Goal: Check status: Check status

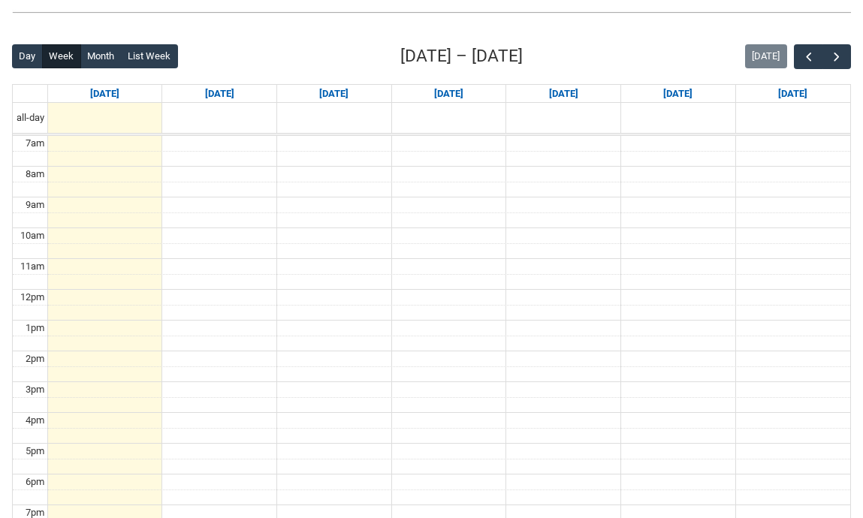
scroll to position [319, 0]
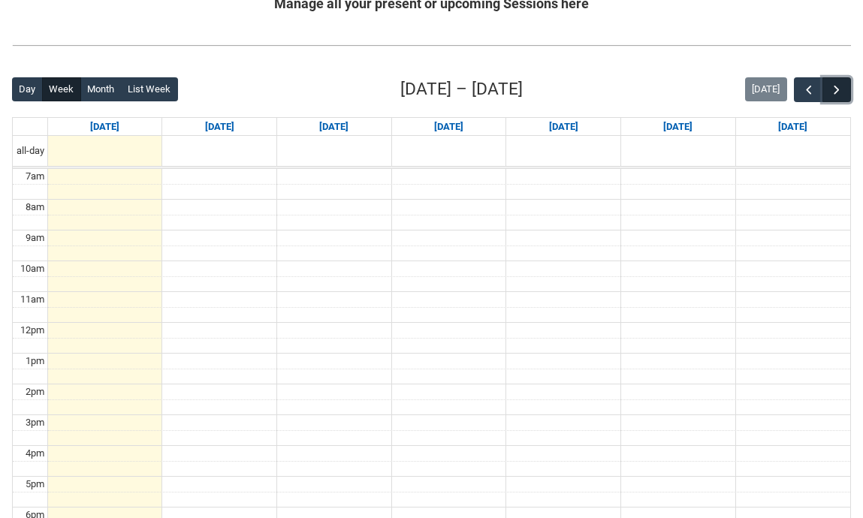
click at [840, 95] on span "button" at bounding box center [837, 90] width 15 height 15
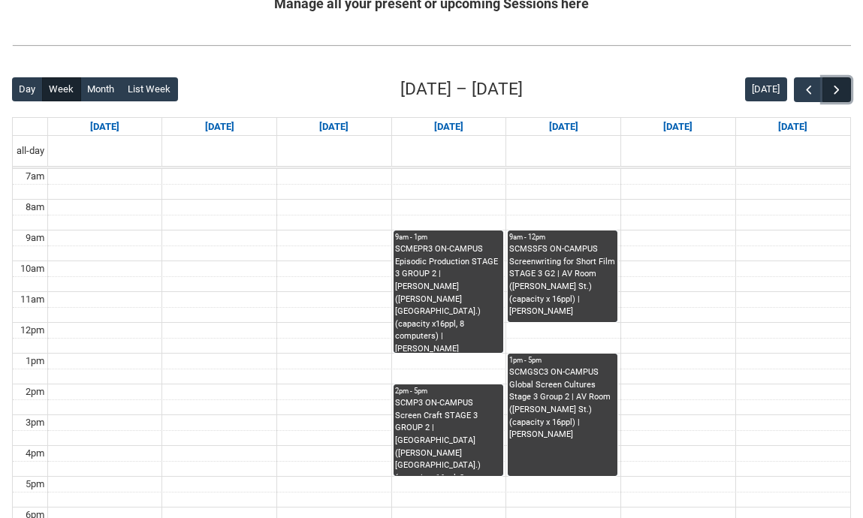
click at [840, 92] on span "button" at bounding box center [837, 90] width 15 height 15
click at [803, 92] on span "button" at bounding box center [809, 90] width 15 height 15
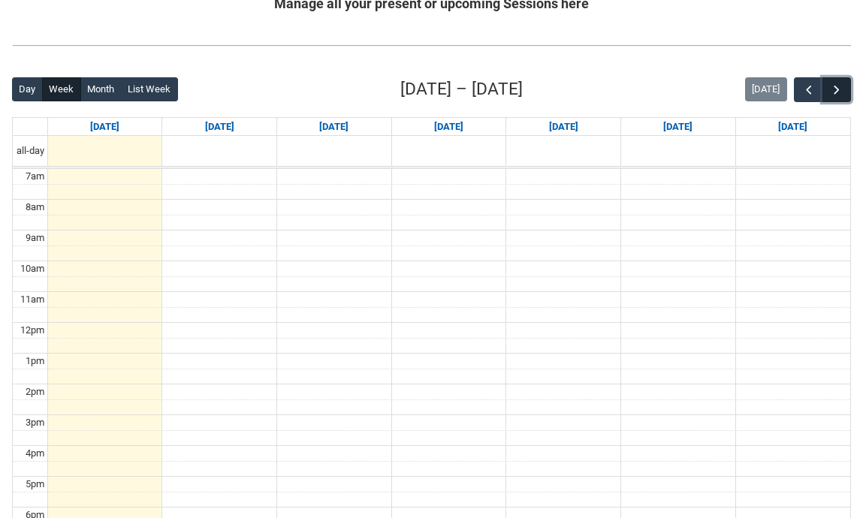
click at [837, 92] on span "button" at bounding box center [837, 90] width 15 height 15
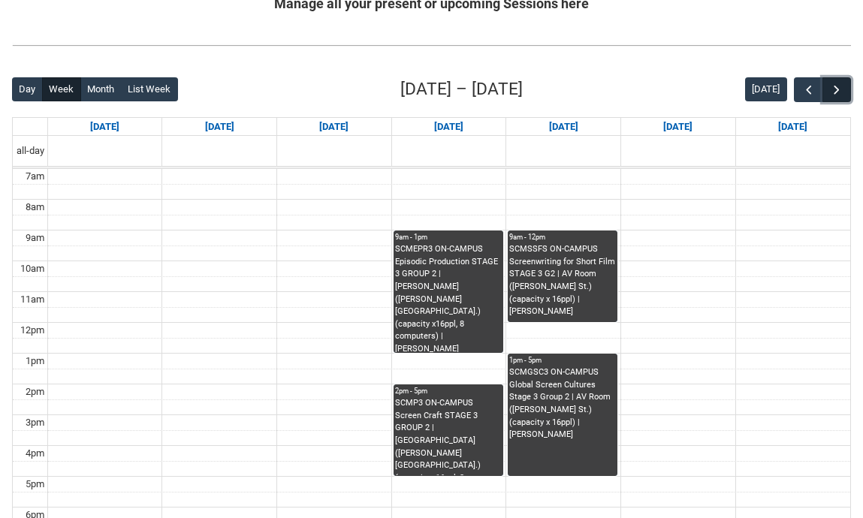
click at [837, 92] on span "button" at bounding box center [837, 90] width 15 height 15
click at [806, 90] on span "button" at bounding box center [809, 90] width 15 height 15
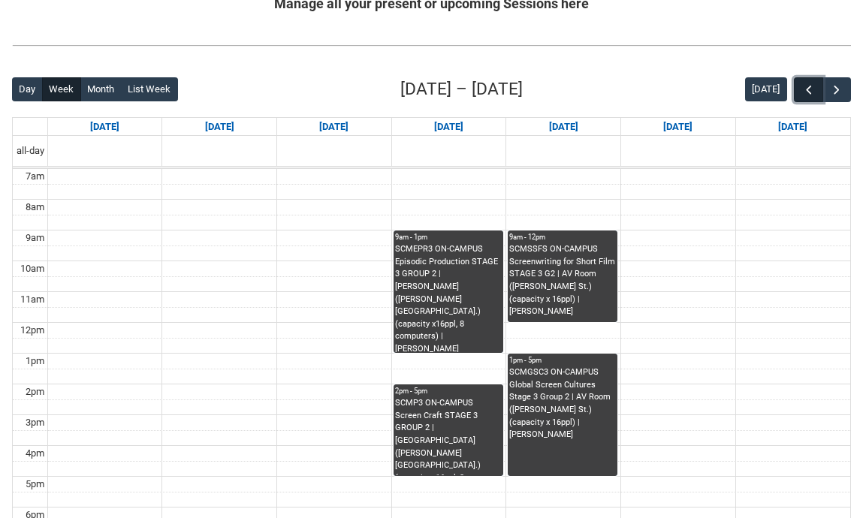
click at [806, 90] on span "button" at bounding box center [809, 90] width 15 height 15
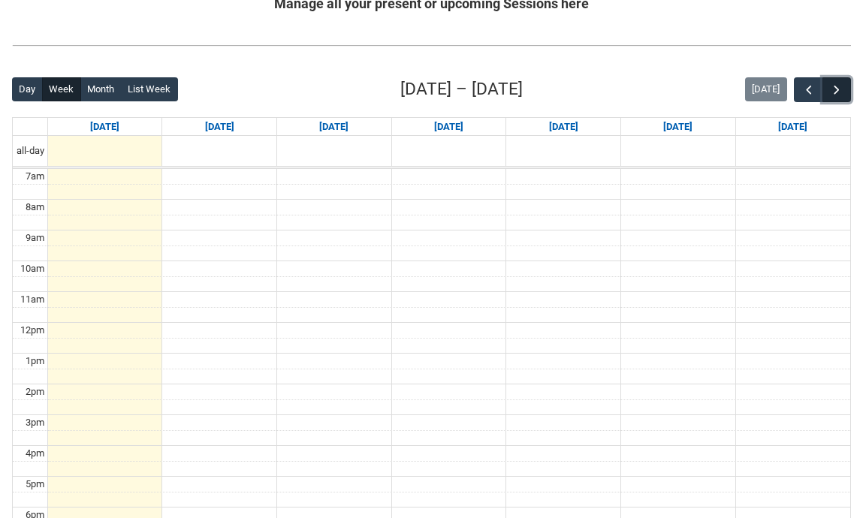
click at [845, 89] on button "button" at bounding box center [837, 89] width 29 height 25
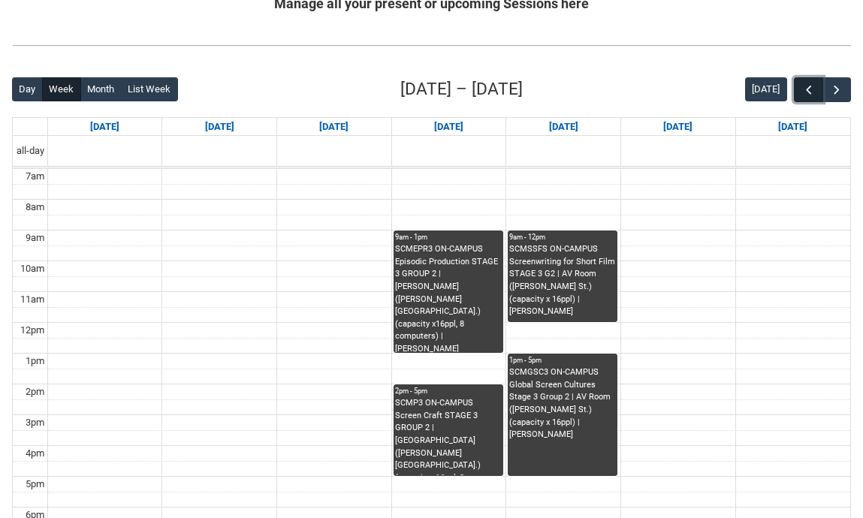
click at [806, 89] on span "button" at bounding box center [809, 90] width 15 height 15
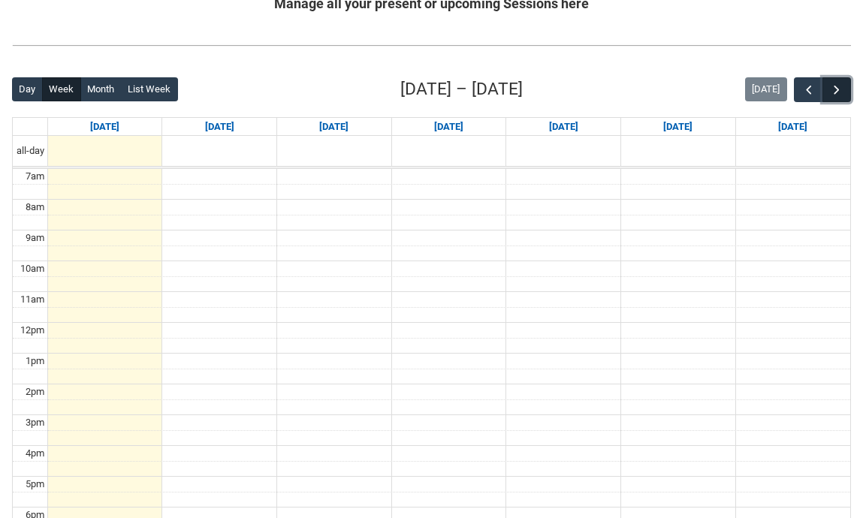
click at [824, 90] on button "button" at bounding box center [837, 89] width 29 height 25
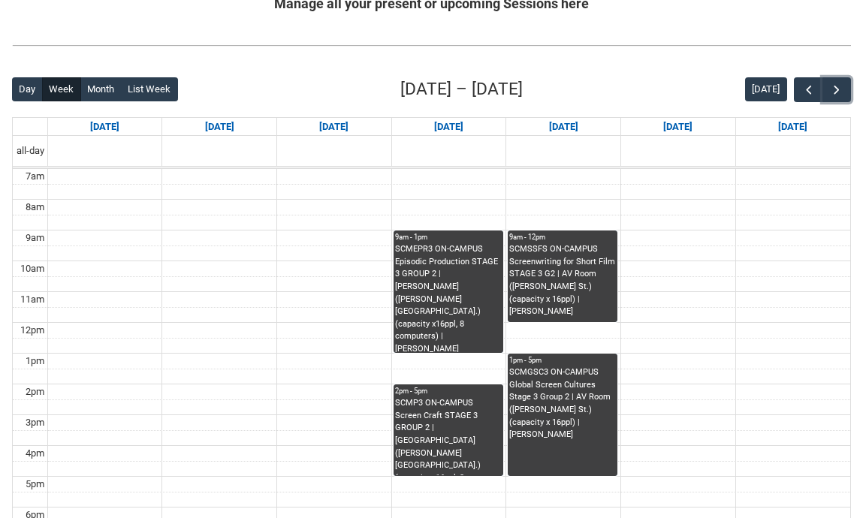
click at [488, 450] on div "SCMP3 ON-CAMPUS Screen Craft STAGE 3 GROUP 2 | [GEOGRAPHIC_DATA] ([PERSON_NAME]…" at bounding box center [448, 436] width 107 height 78
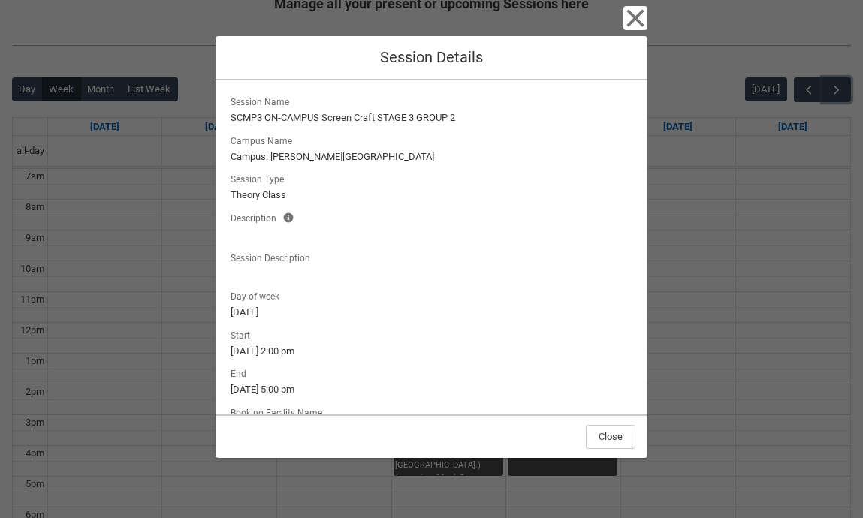
scroll to position [89, 0]
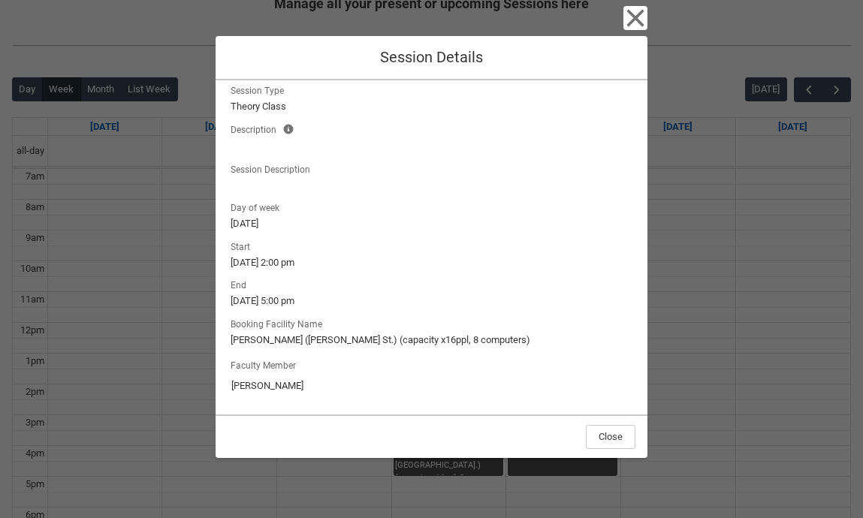
click at [262, 386] on input "[PERSON_NAME]" at bounding box center [432, 386] width 402 height 24
click at [268, 386] on input "[PERSON_NAME]" at bounding box center [432, 386] width 402 height 24
click at [287, 386] on input "[PERSON_NAME]" at bounding box center [432, 386] width 402 height 24
click at [615, 444] on button "Close" at bounding box center [611, 437] width 50 height 24
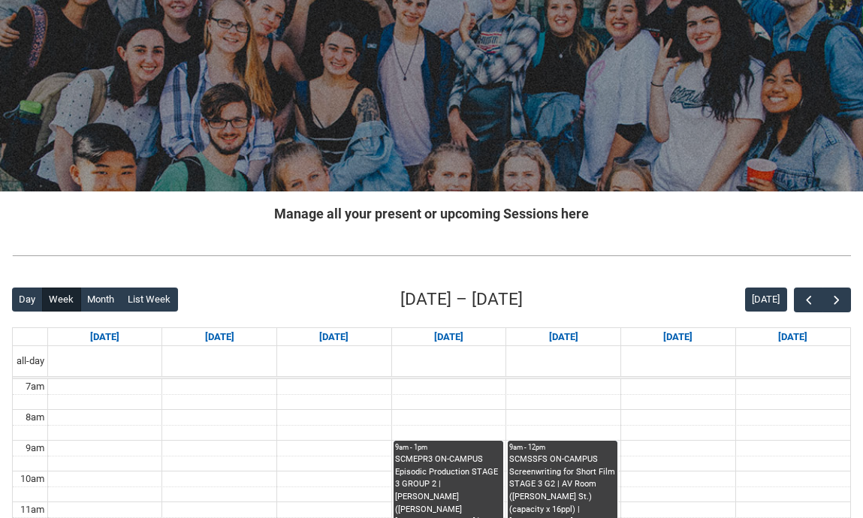
scroll to position [0, 0]
